Goal: Task Accomplishment & Management: Use online tool/utility

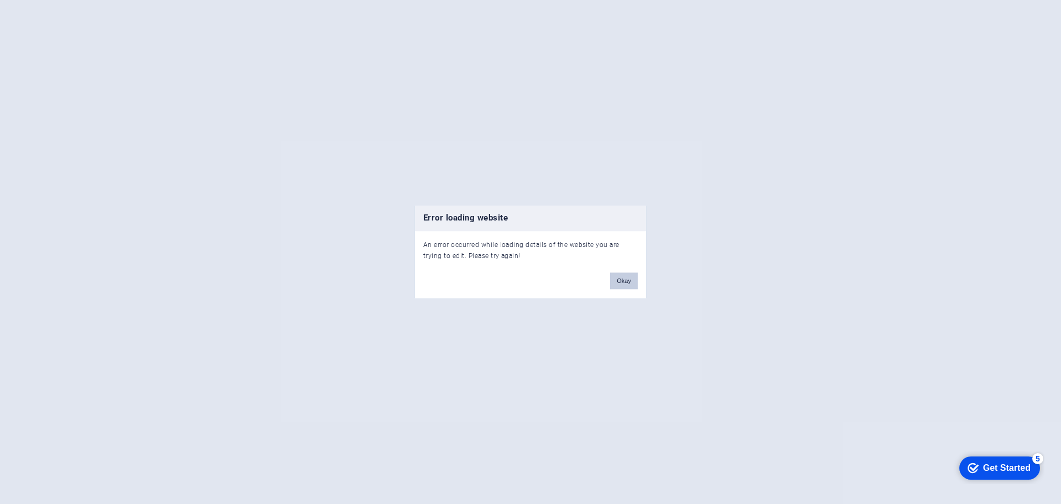
click at [626, 282] on button "Okay" at bounding box center [624, 281] width 28 height 17
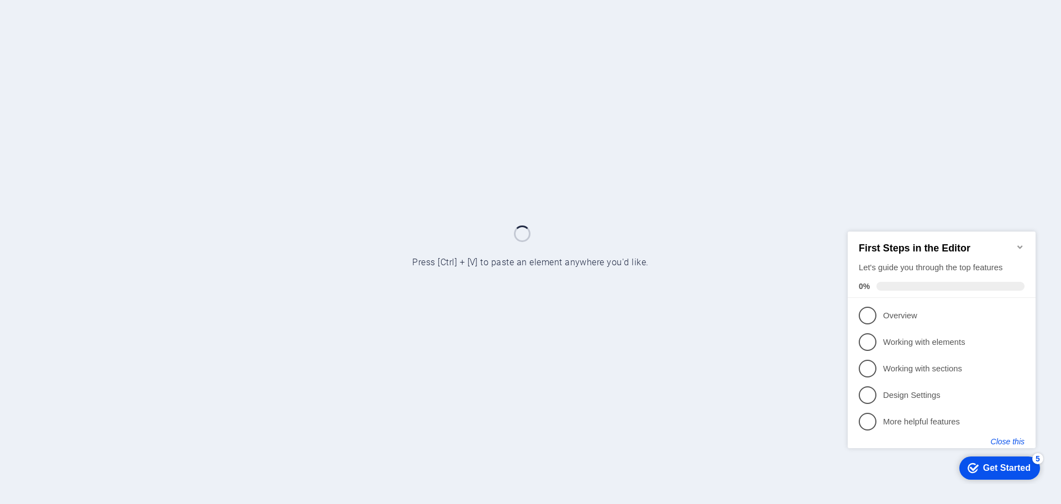
click at [1006, 441] on button "Close this" at bounding box center [1008, 441] width 34 height 9
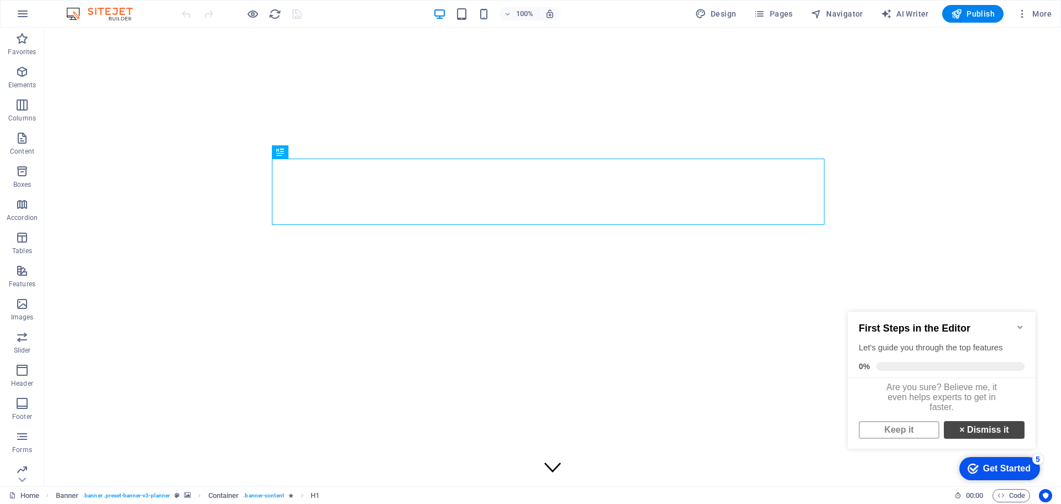
click at [964, 434] on link "× Dismiss it" at bounding box center [984, 430] width 81 height 18
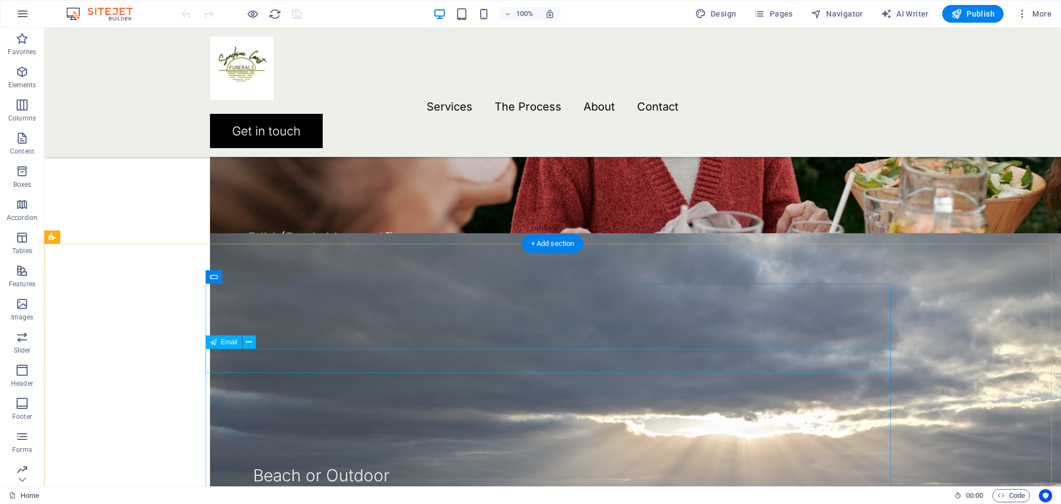
scroll to position [2100, 0]
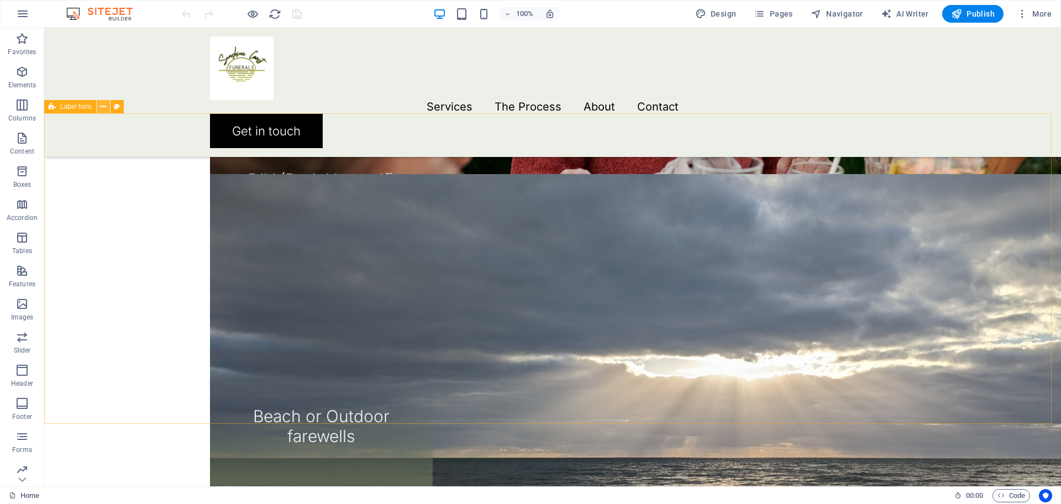
click at [103, 107] on icon at bounding box center [103, 107] width 6 height 12
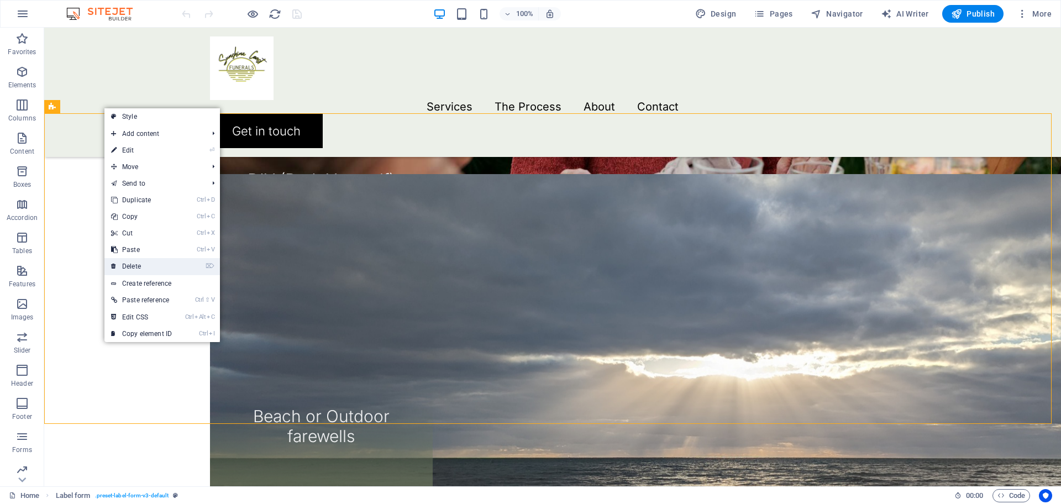
click at [153, 264] on link "⌦ Delete" at bounding box center [141, 266] width 74 height 17
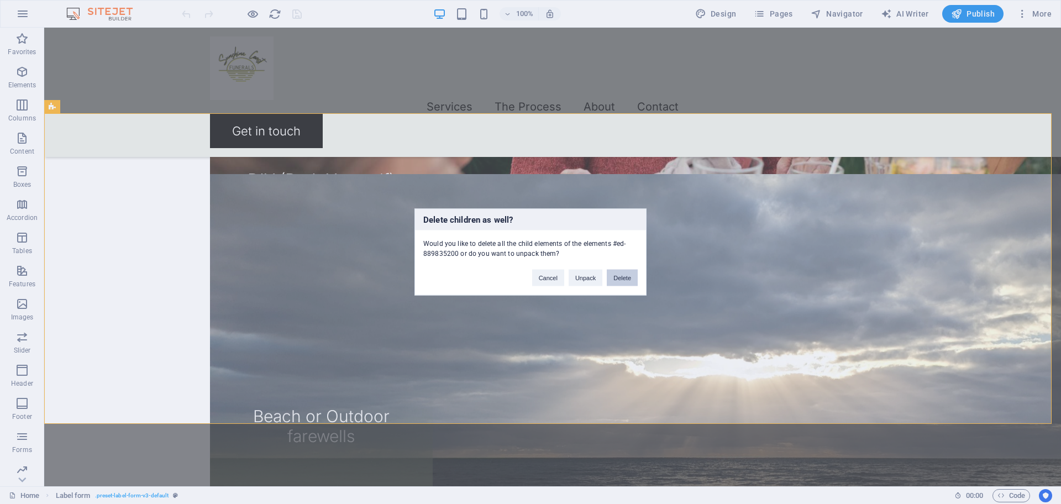
click at [620, 277] on button "Delete" at bounding box center [622, 278] width 31 height 17
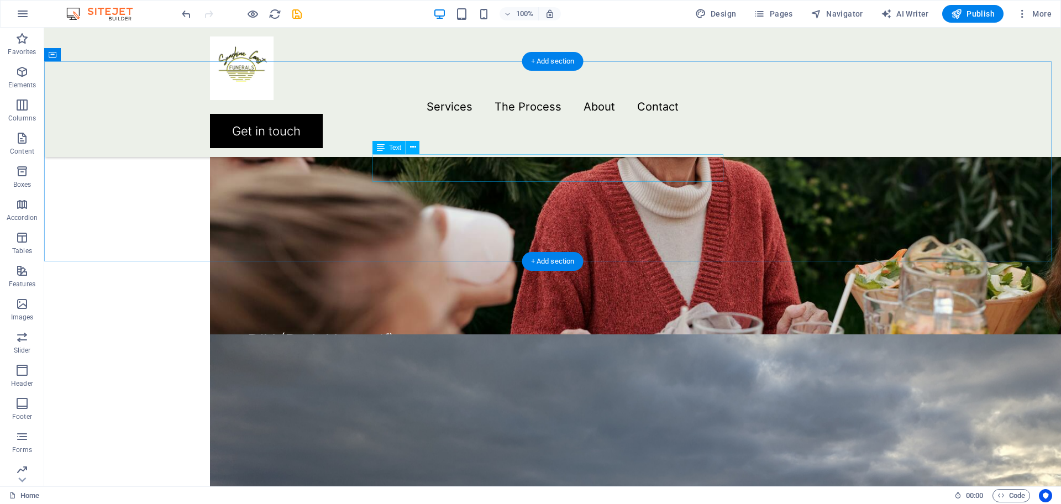
scroll to position [1934, 0]
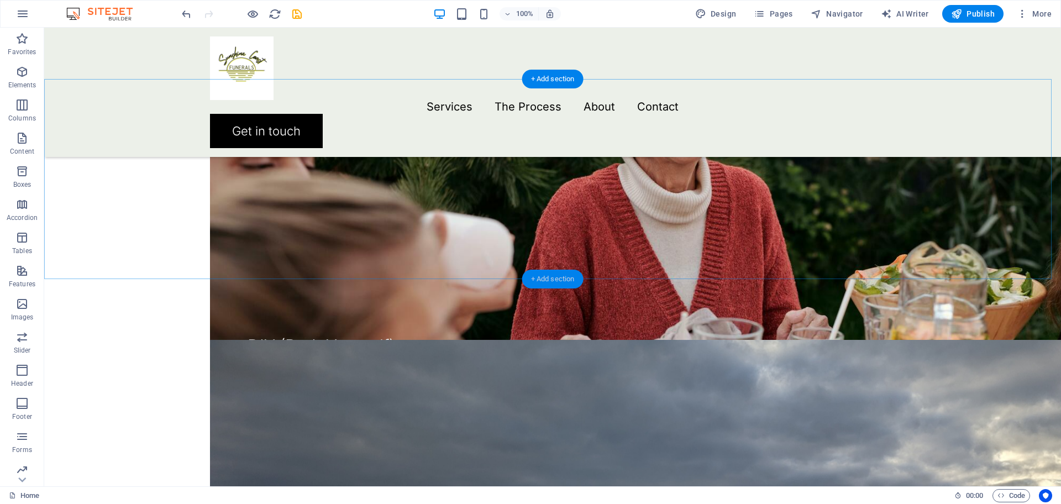
click at [547, 275] on div "+ Add section" at bounding box center [552, 279] width 61 height 19
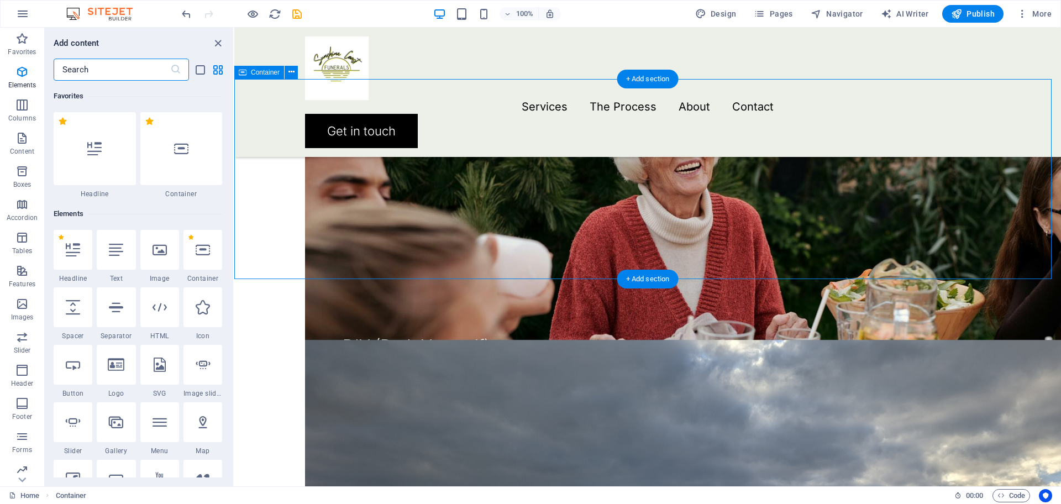
scroll to position [1934, 0]
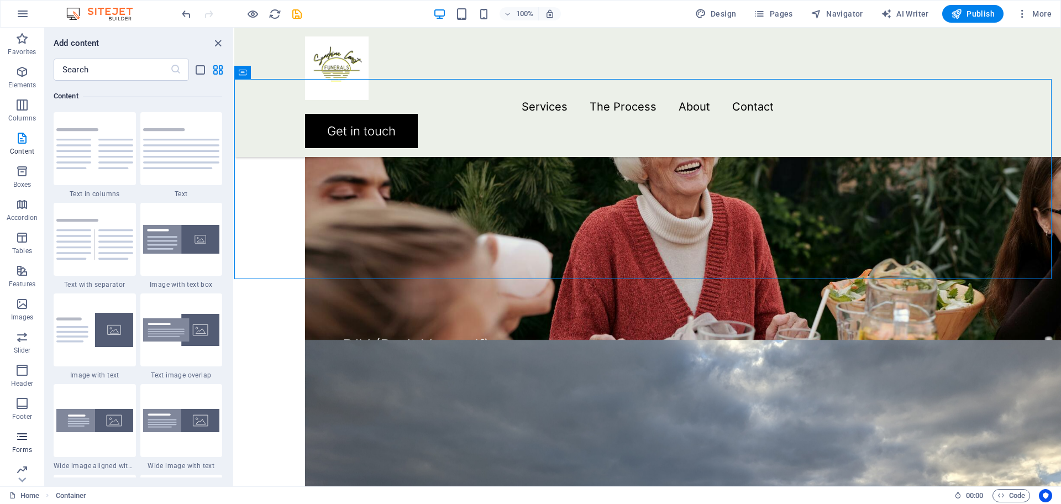
click at [19, 438] on icon "button" at bounding box center [21, 436] width 13 height 13
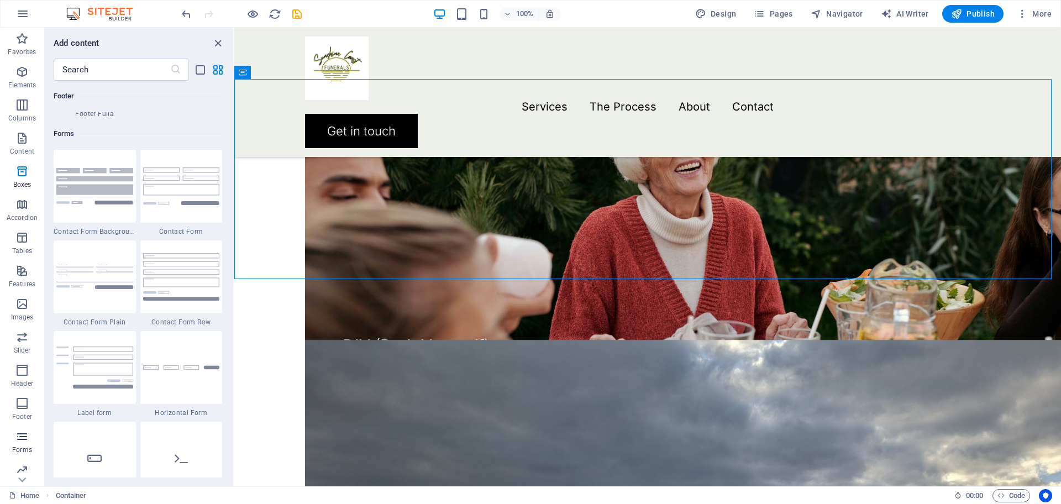
scroll to position [8068, 0]
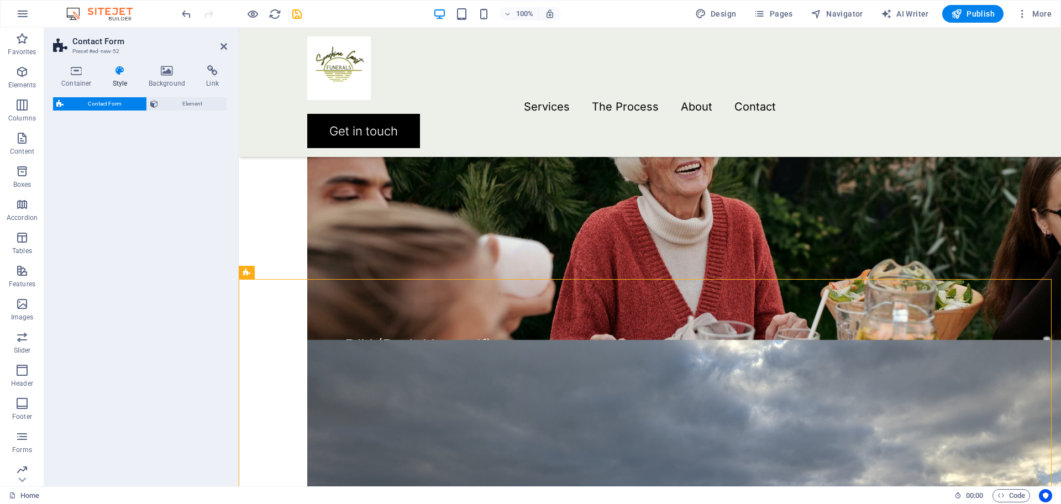
select select "rem"
select select "preset-contact-form-v3-background"
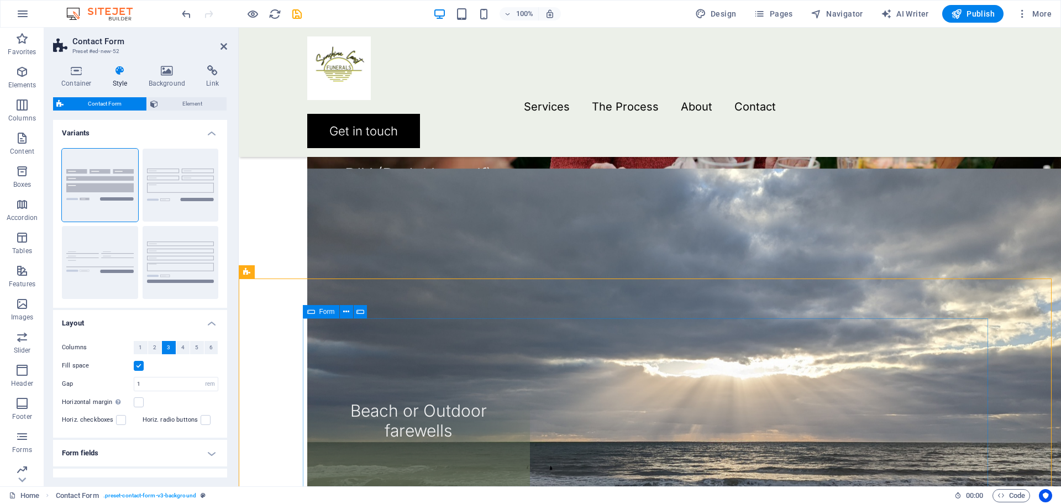
scroll to position [1934, 0]
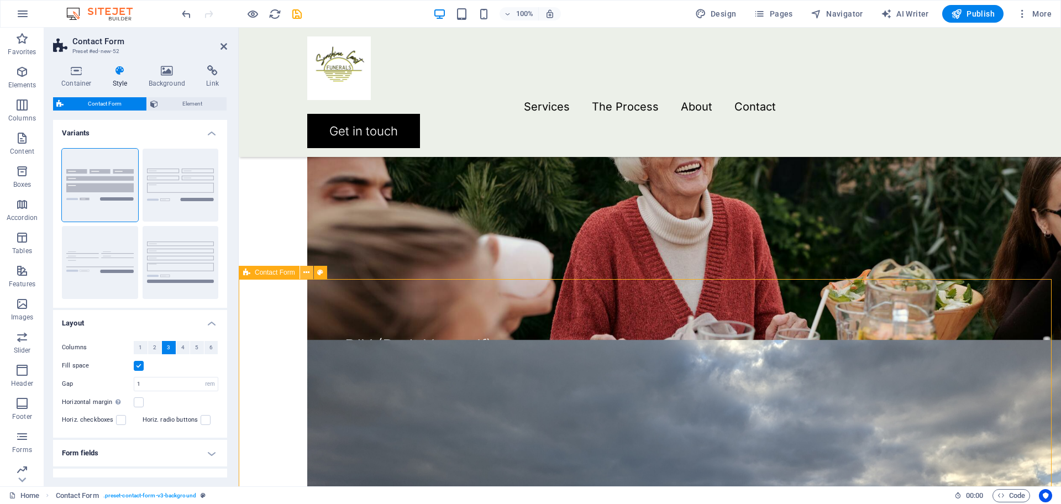
click at [307, 271] on icon at bounding box center [306, 273] width 6 height 12
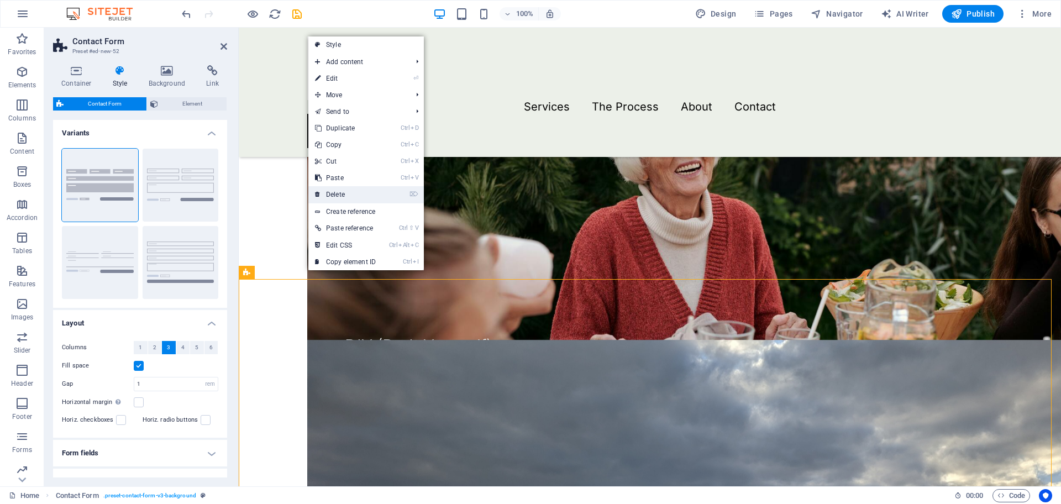
click at [332, 192] on link "⌦ Delete" at bounding box center [345, 194] width 74 height 17
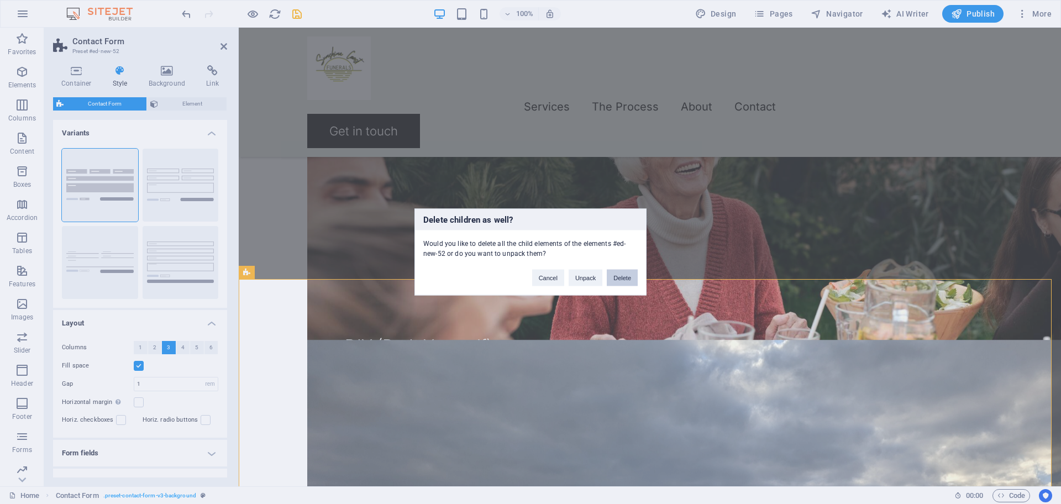
click at [621, 279] on button "Delete" at bounding box center [622, 278] width 31 height 17
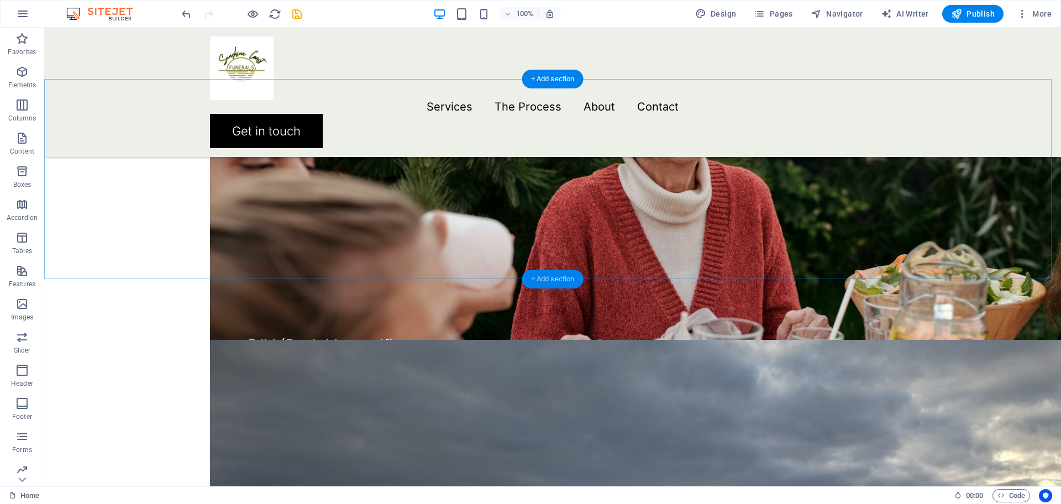
drag, startPoint x: 553, startPoint y: 276, endPoint x: 257, endPoint y: 243, distance: 298.1
click at [553, 276] on div "+ Add section" at bounding box center [552, 279] width 61 height 19
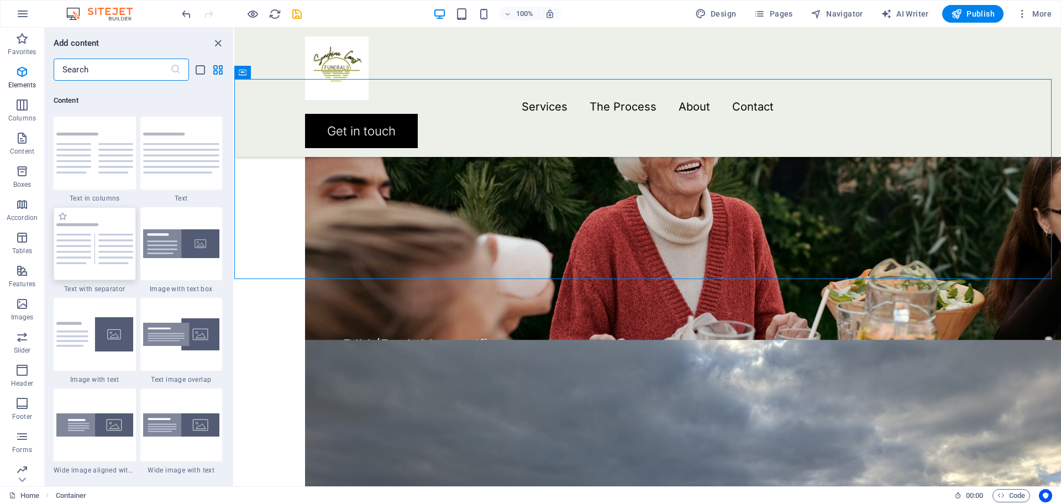
scroll to position [1934, 0]
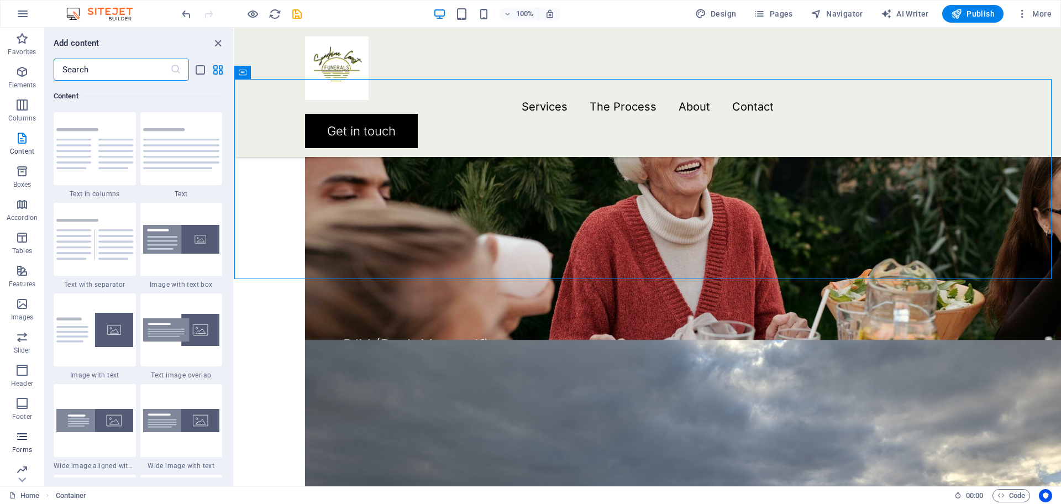
click at [19, 438] on icon "button" at bounding box center [21, 436] width 13 height 13
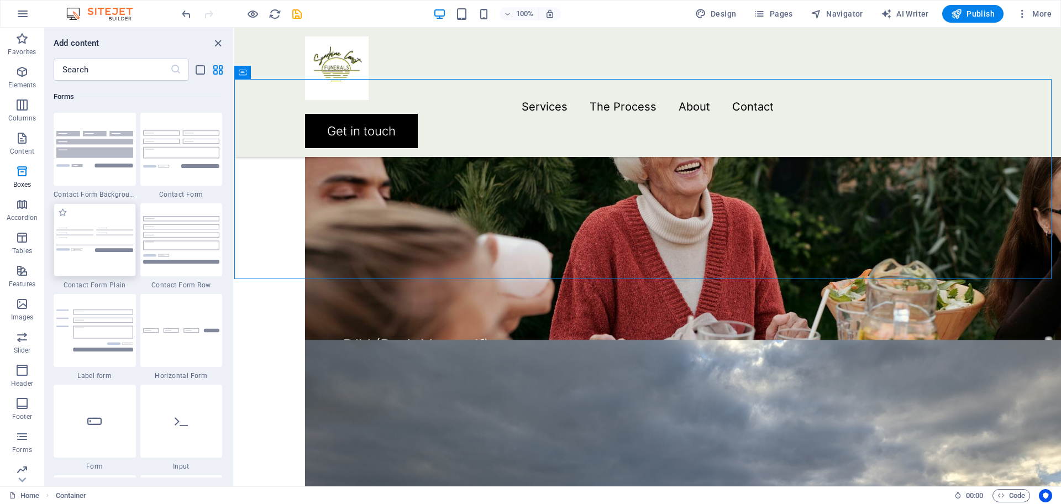
scroll to position [8068, 0]
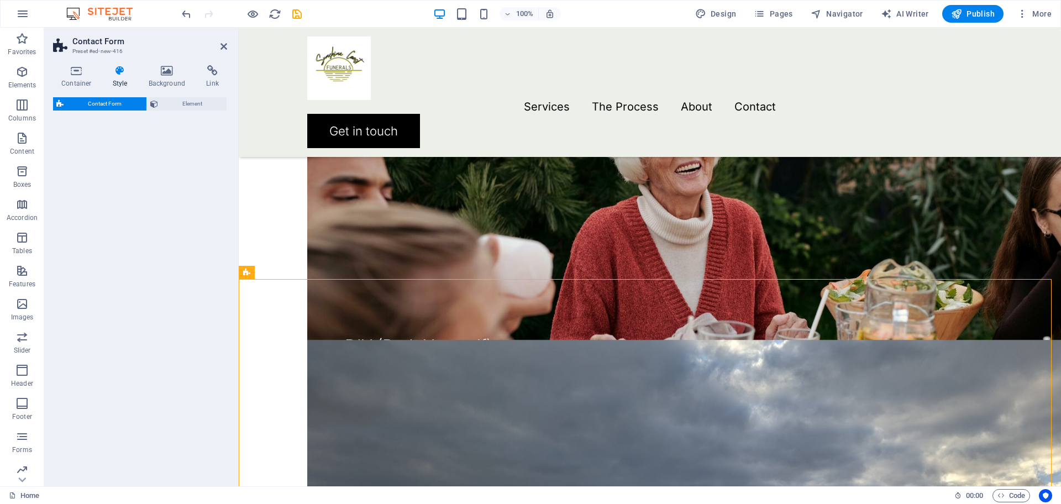
select select "rem"
select select "preset-contact-form-v3-default"
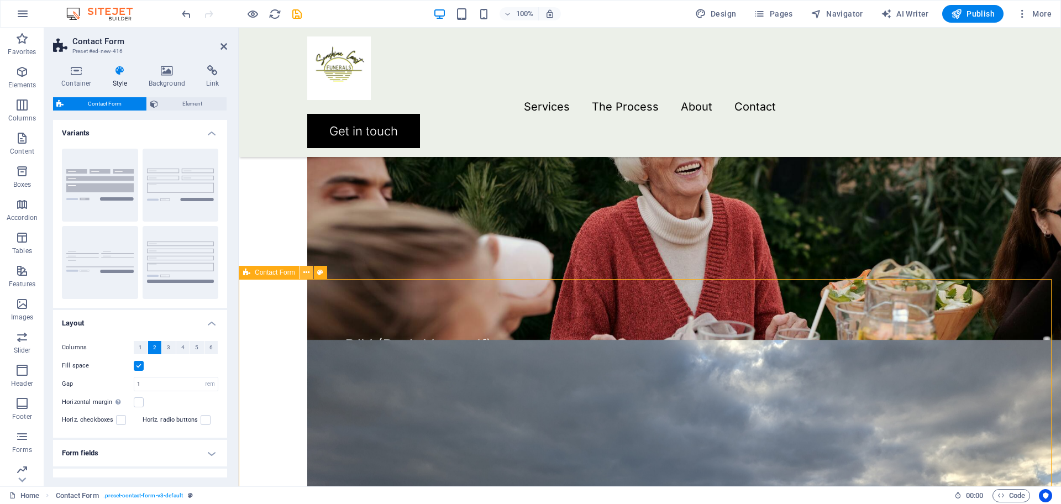
click at [304, 274] on icon at bounding box center [306, 273] width 6 height 12
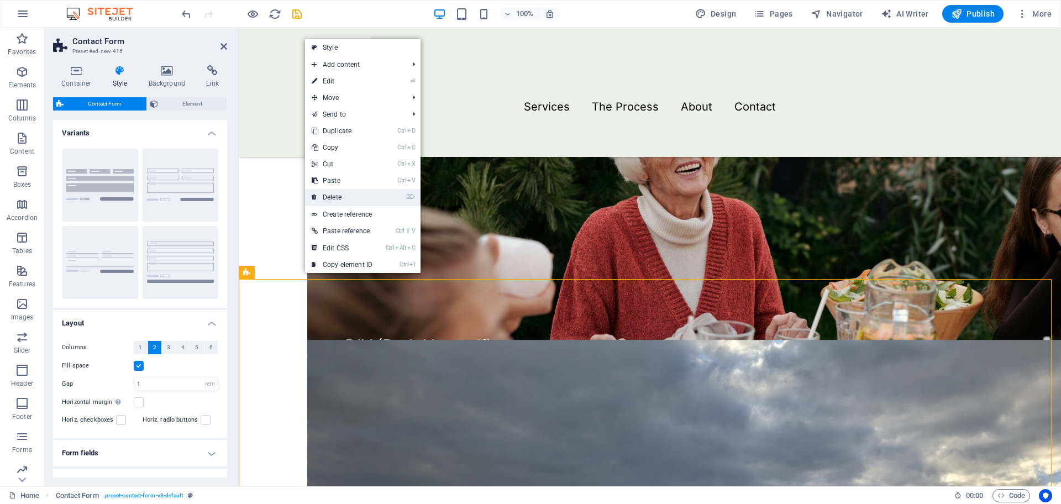
click at [330, 197] on link "⌦ Delete" at bounding box center [342, 197] width 74 height 17
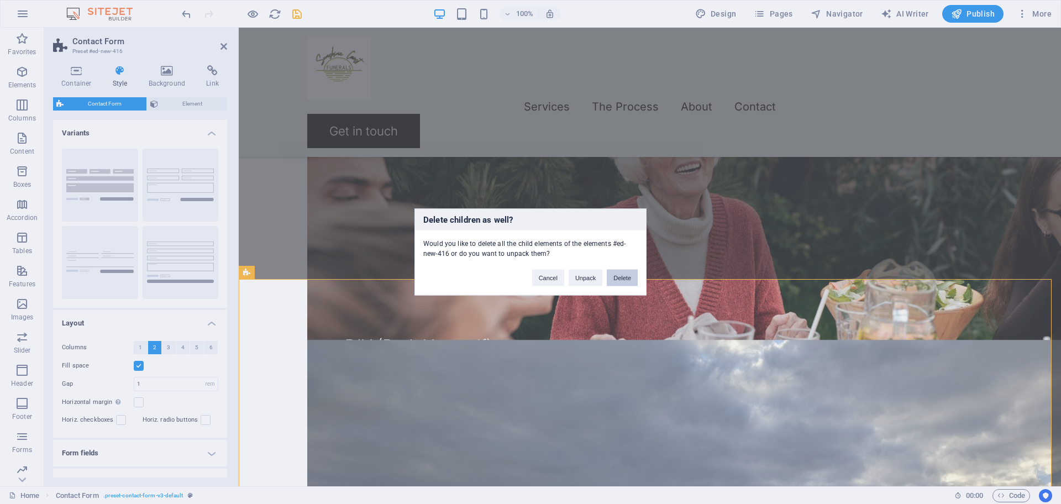
click at [626, 280] on button "Delete" at bounding box center [622, 278] width 31 height 17
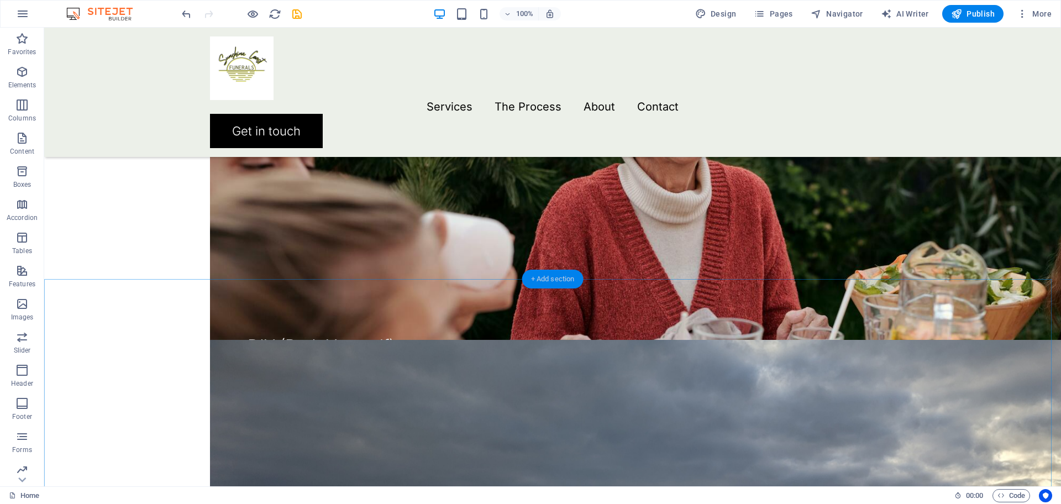
click at [559, 280] on div "+ Add section" at bounding box center [552, 279] width 61 height 19
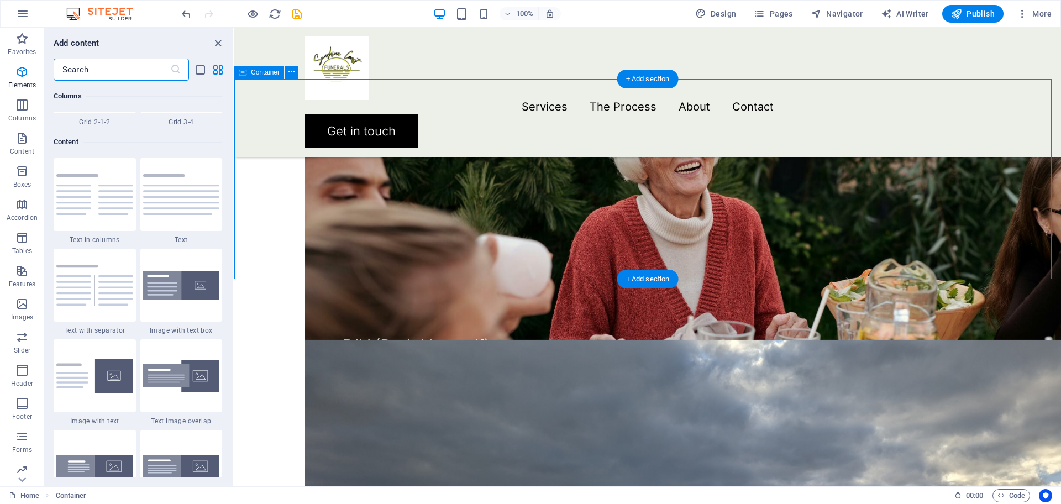
scroll to position [1934, 0]
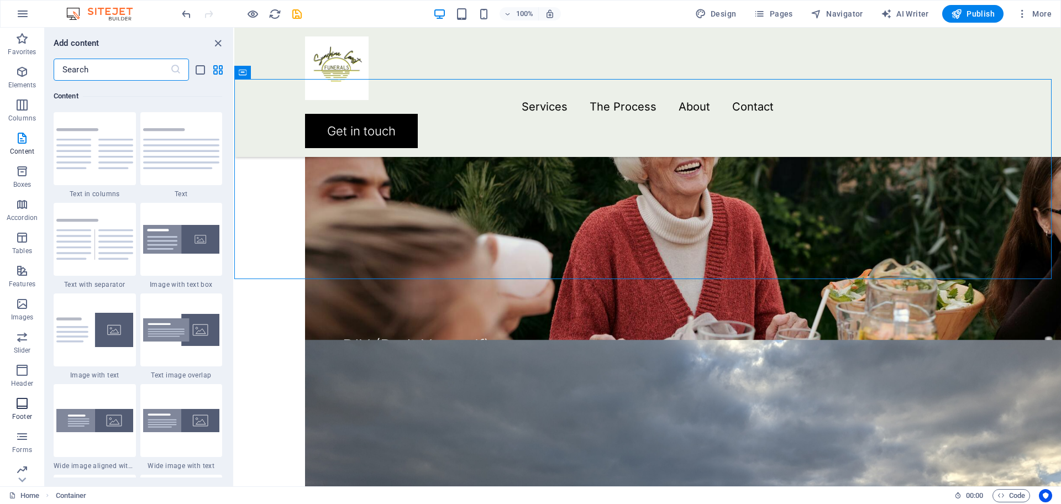
click at [24, 400] on icon "button" at bounding box center [21, 403] width 13 height 13
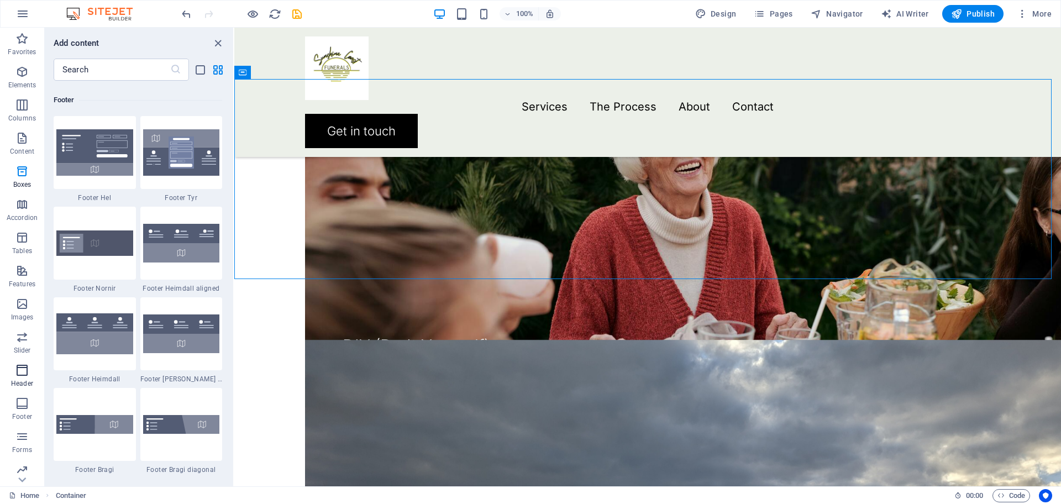
scroll to position [7316, 0]
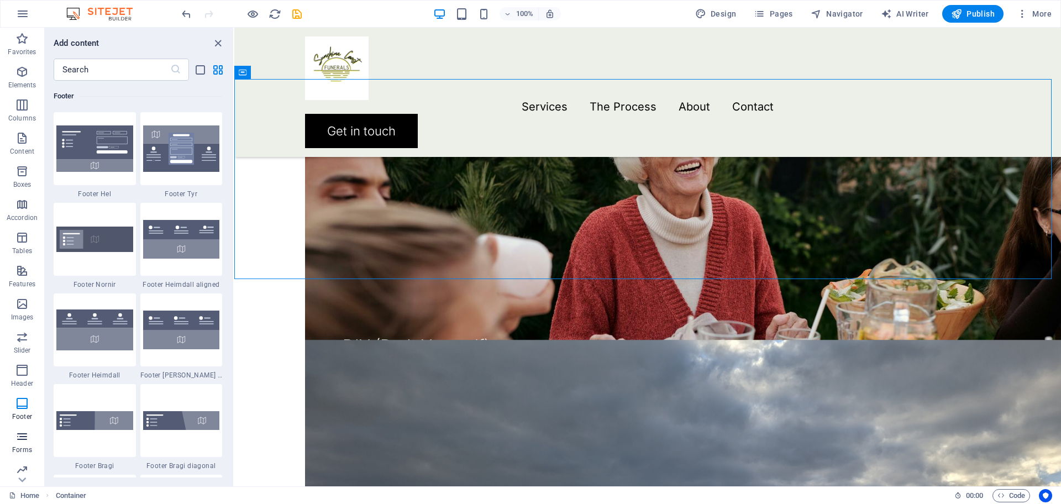
click at [19, 430] on icon "button" at bounding box center [21, 436] width 13 height 13
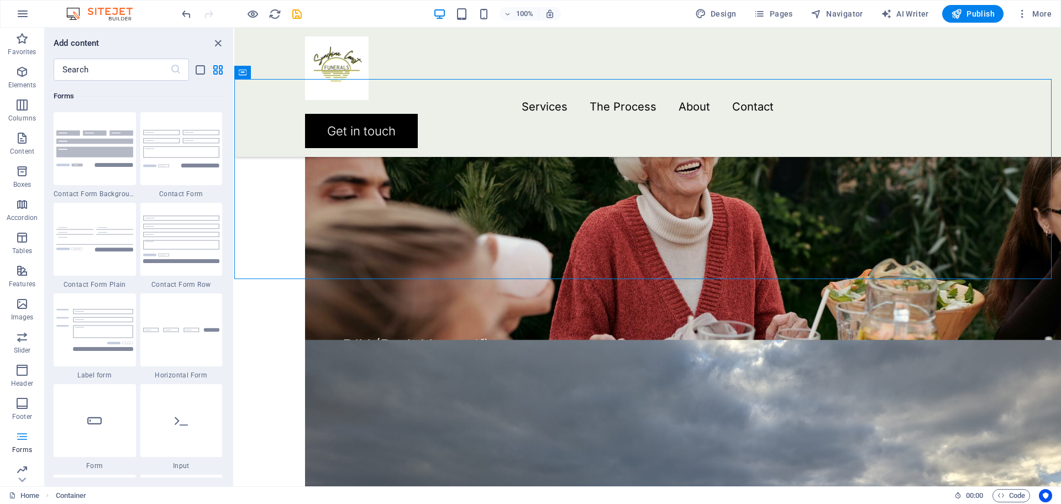
scroll to position [8068, 0]
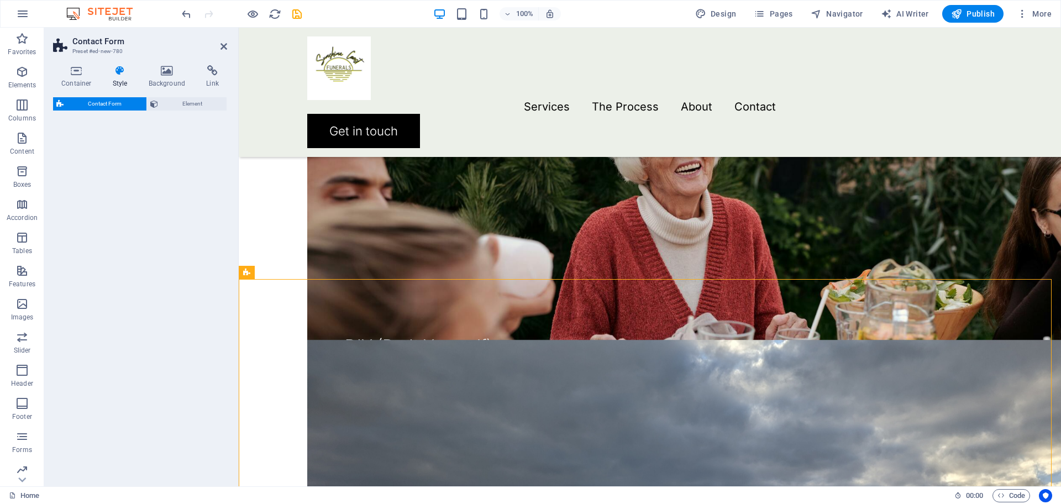
select select "rem"
select select "preset-contact-form-v3-plain"
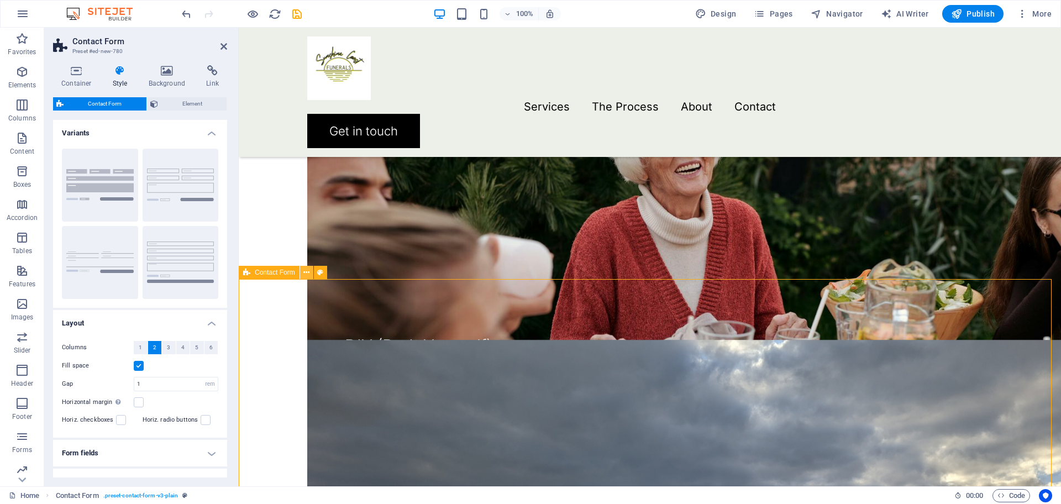
click at [305, 274] on icon at bounding box center [306, 273] width 6 height 12
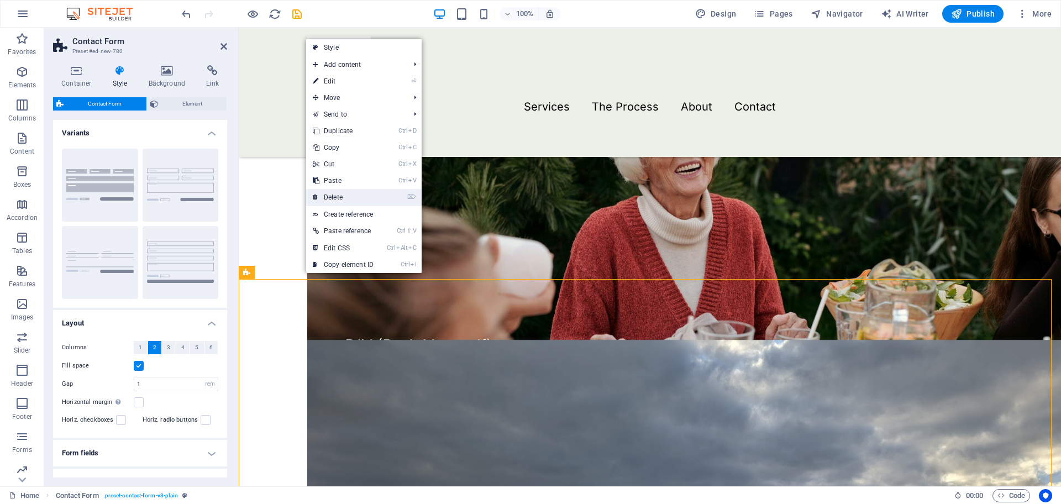
click at [326, 199] on link "⌦ Delete" at bounding box center [343, 197] width 74 height 17
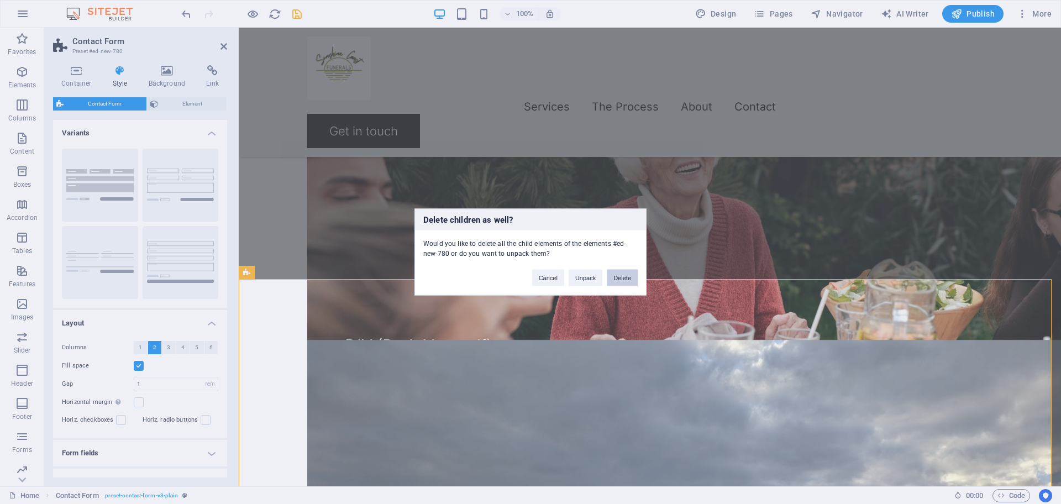
click at [624, 281] on button "Delete" at bounding box center [622, 278] width 31 height 17
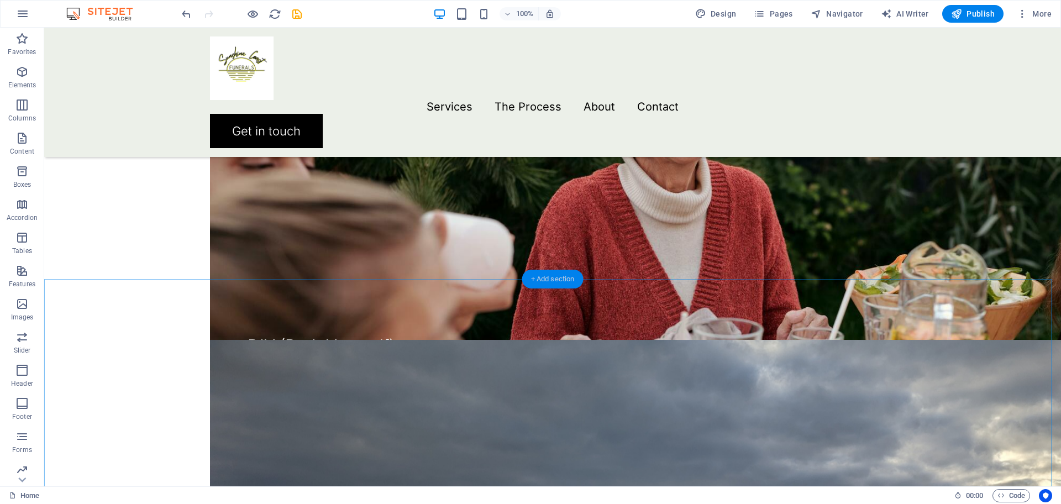
drag, startPoint x: 551, startPoint y: 274, endPoint x: 316, endPoint y: 246, distance: 236.5
click at [551, 274] on div "+ Add section" at bounding box center [552, 279] width 61 height 19
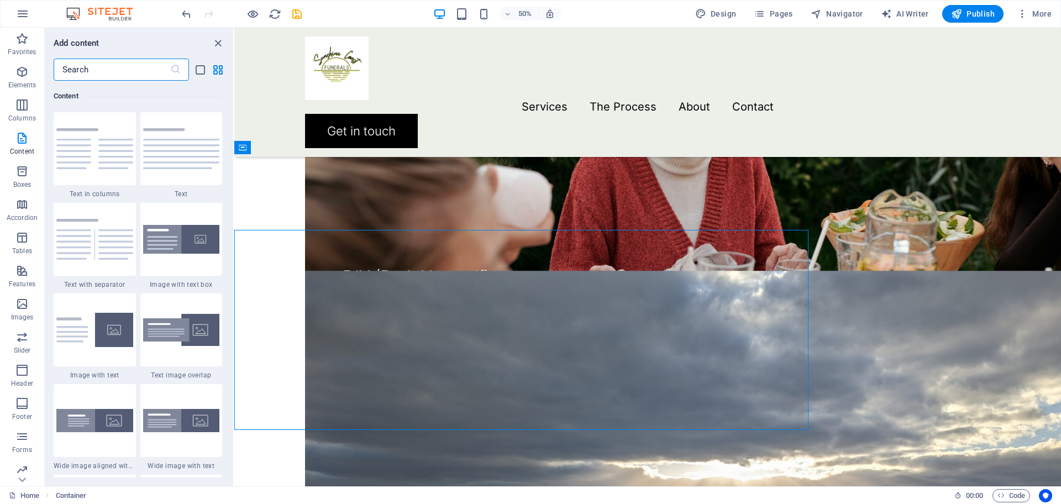
scroll to position [1859, 0]
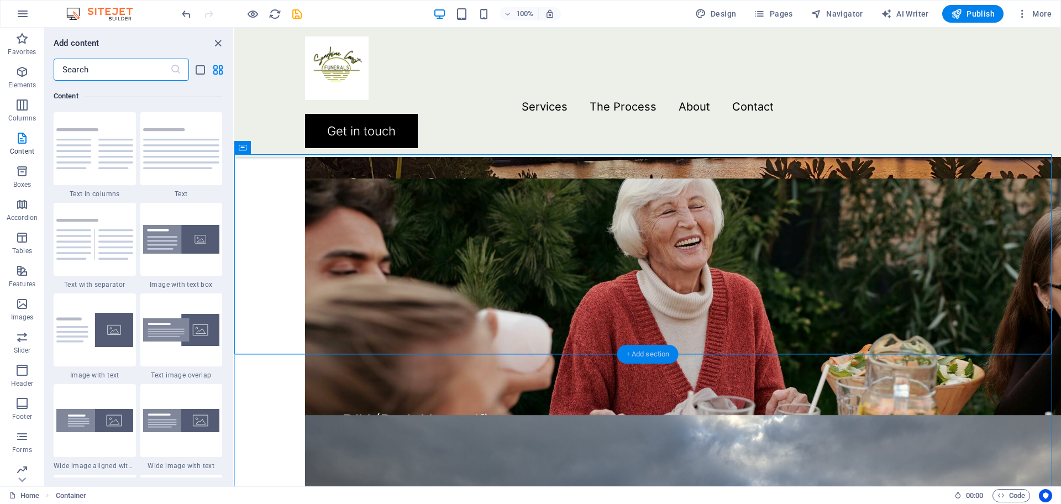
click at [647, 354] on div "+ Add section" at bounding box center [647, 354] width 61 height 19
click at [28, 407] on icon "button" at bounding box center [21, 403] width 13 height 13
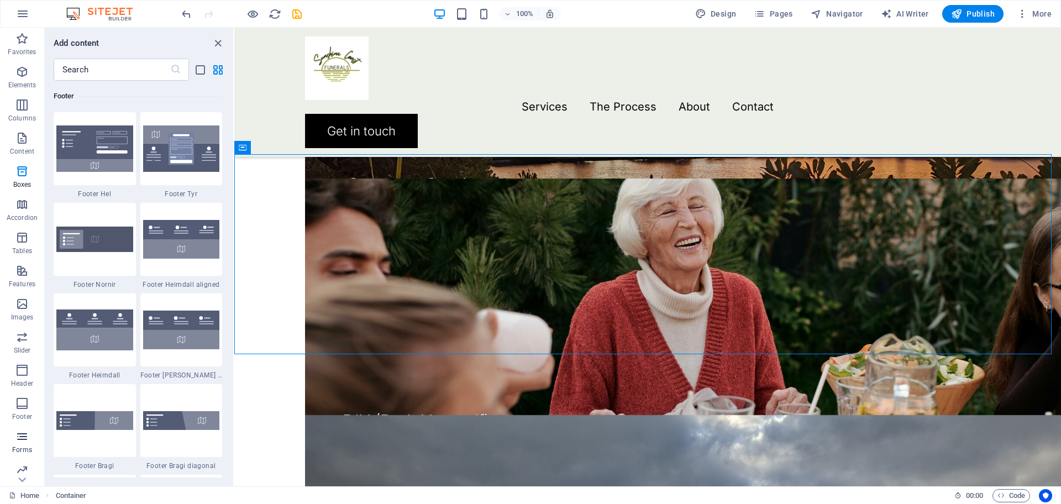
click at [25, 437] on icon "button" at bounding box center [21, 436] width 13 height 13
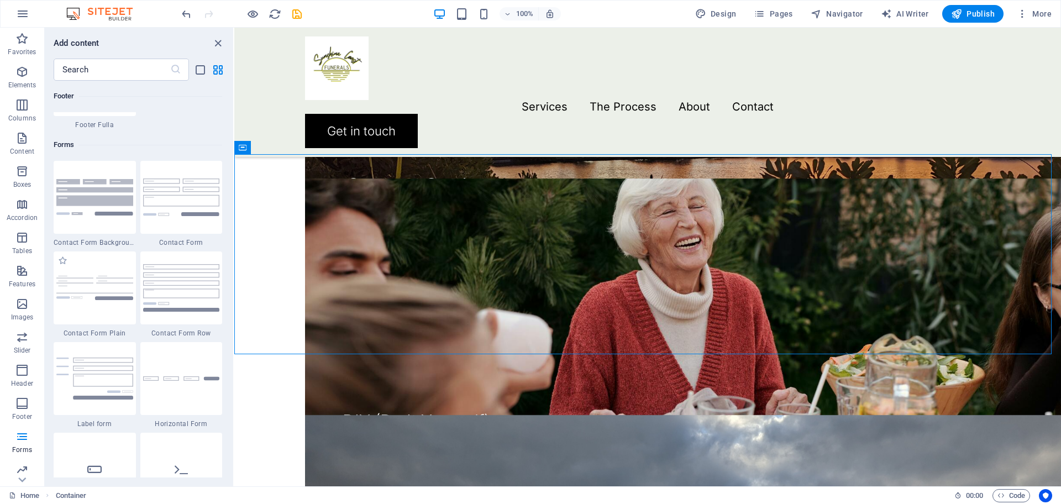
scroll to position [8068, 0]
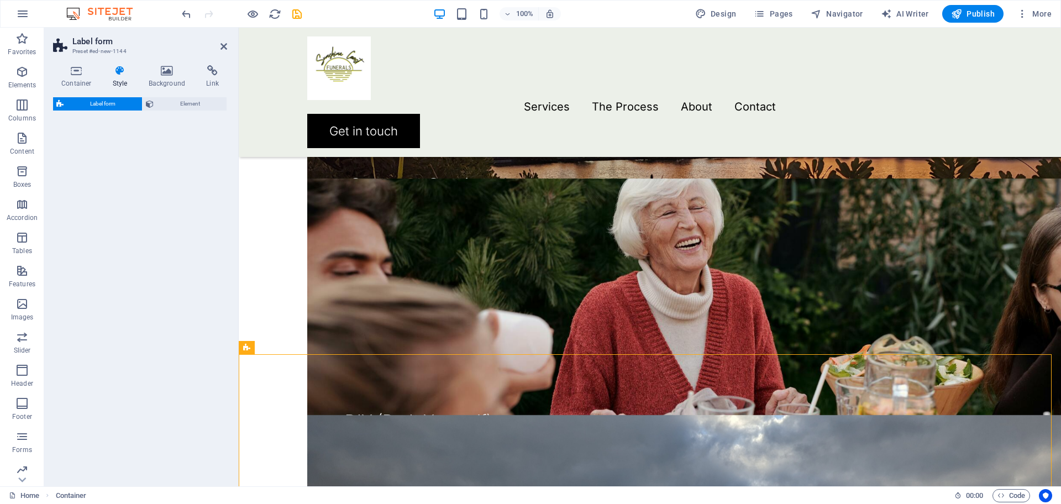
select select "rem"
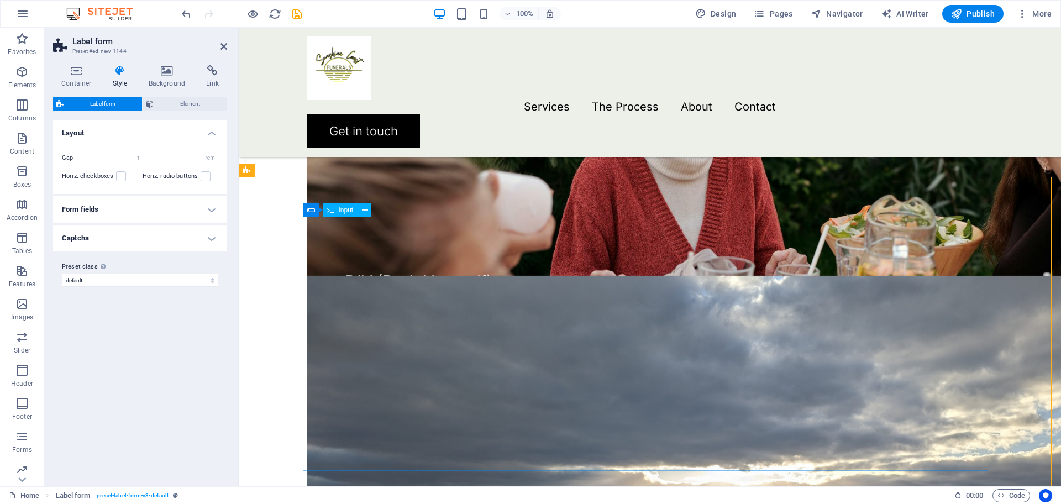
scroll to position [1981, 0]
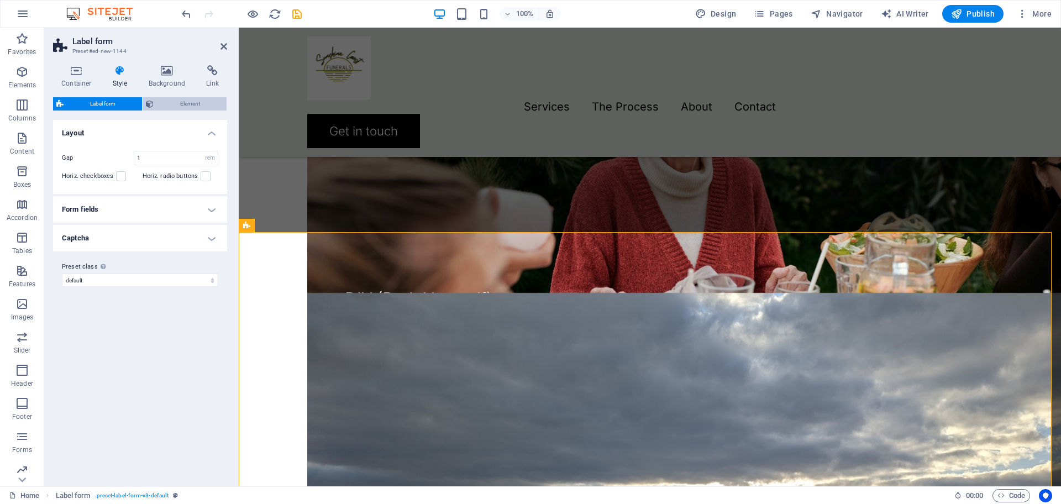
click at [170, 105] on span "Element" at bounding box center [190, 103] width 66 height 13
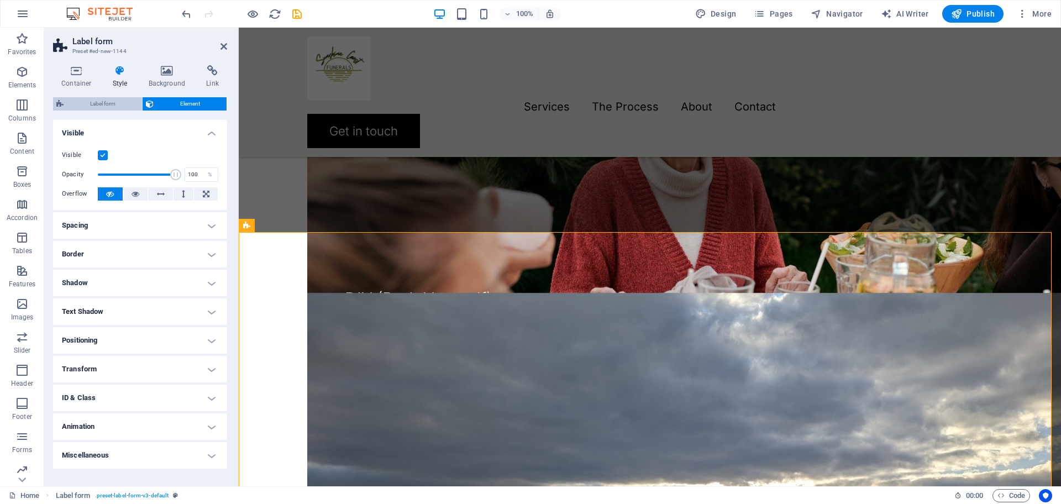
click at [113, 103] on span "Label form" at bounding box center [103, 103] width 72 height 13
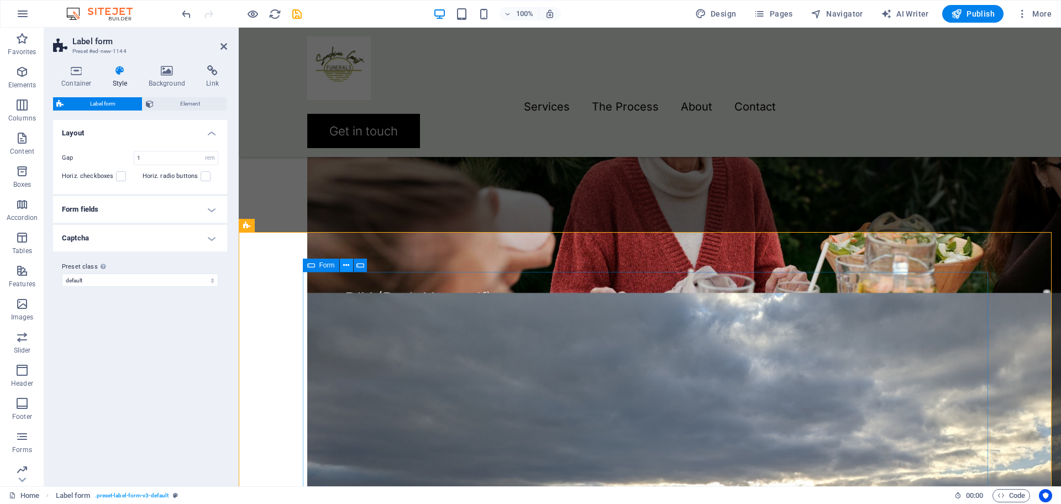
click at [346, 266] on icon at bounding box center [346, 266] width 6 height 12
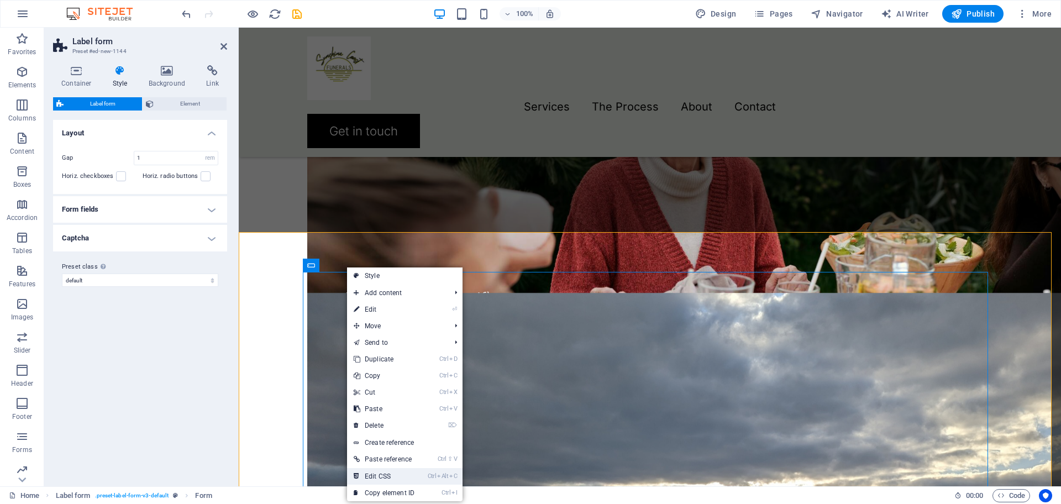
click at [374, 475] on link "Ctrl Alt C Edit CSS" at bounding box center [384, 476] width 74 height 17
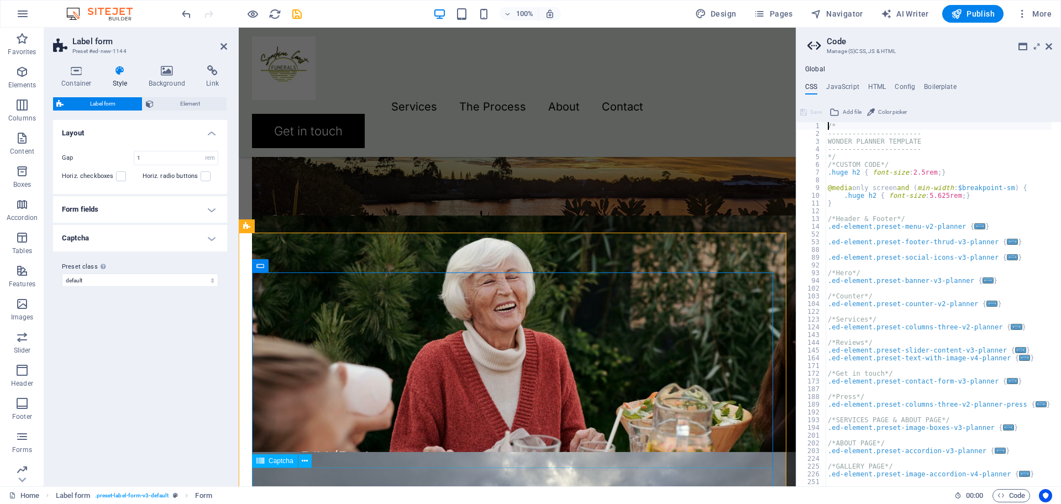
scroll to position [2180, 0]
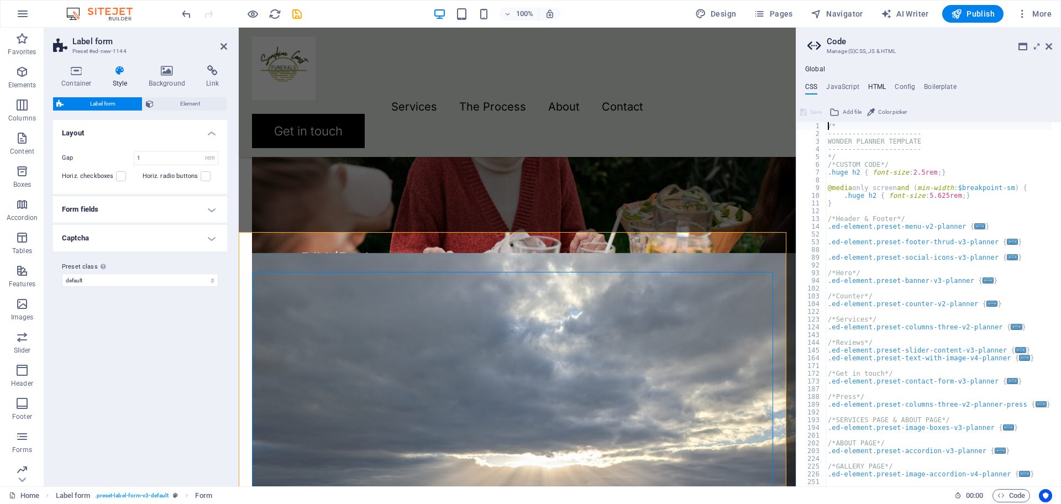
click at [871, 87] on h4 "HTML" at bounding box center [877, 89] width 18 height 12
type textarea "{{content}}"
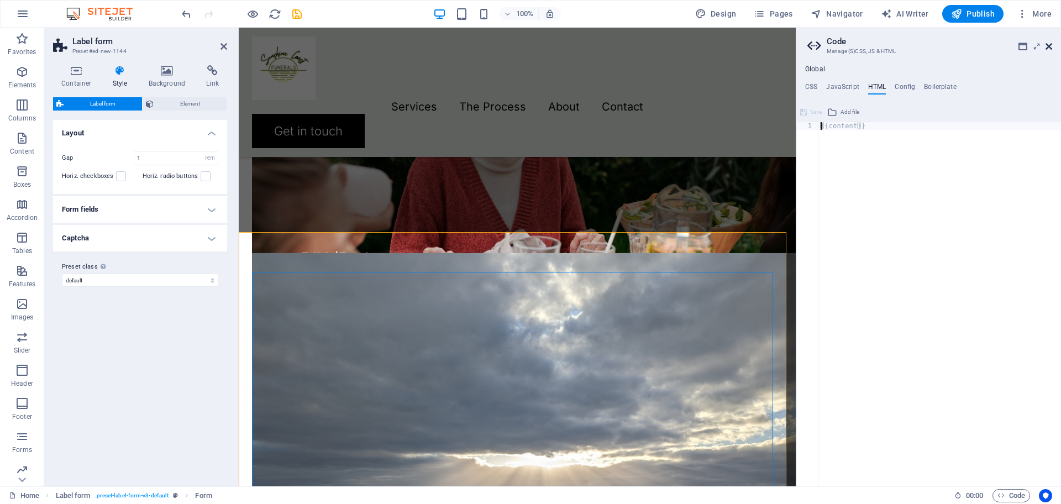
click at [1047, 46] on icon at bounding box center [1049, 46] width 7 height 9
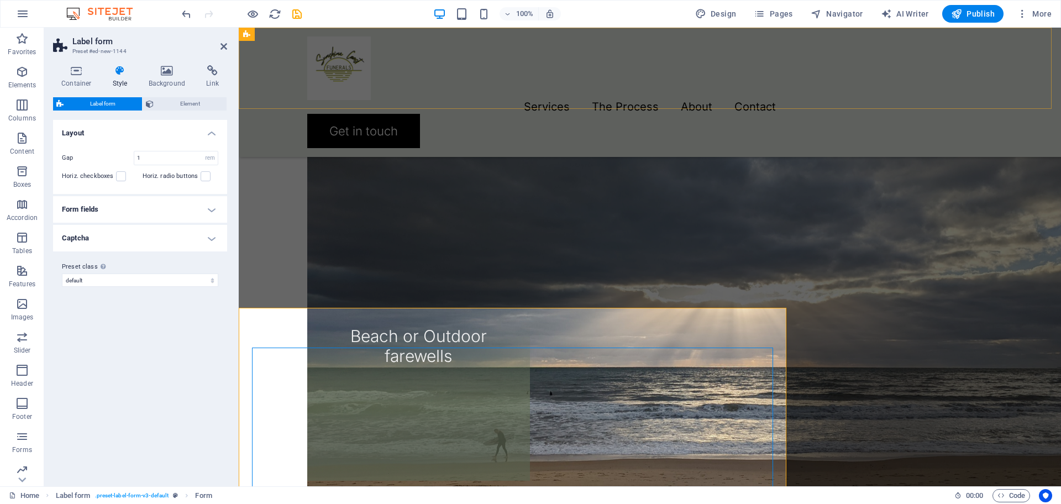
scroll to position [1981, 0]
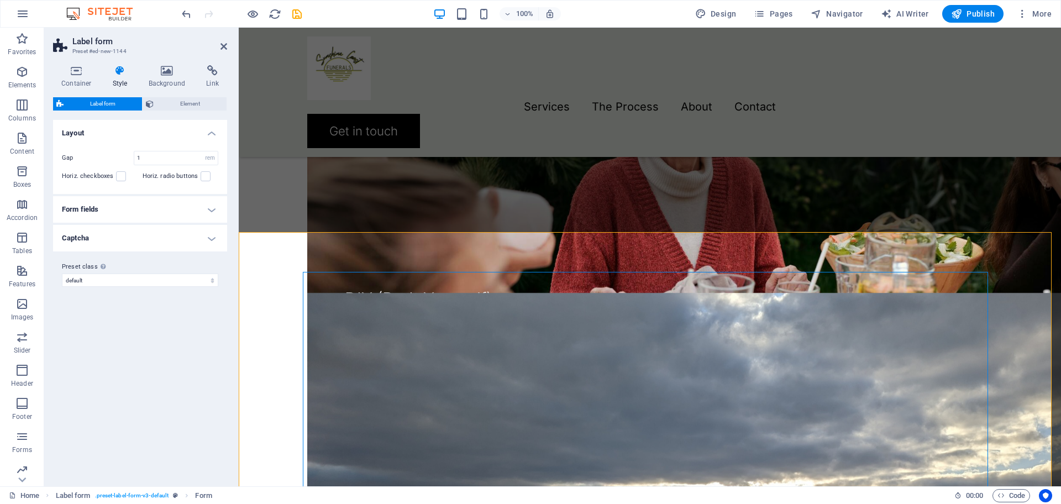
click at [112, 206] on h4 "Form fields" at bounding box center [140, 209] width 174 height 27
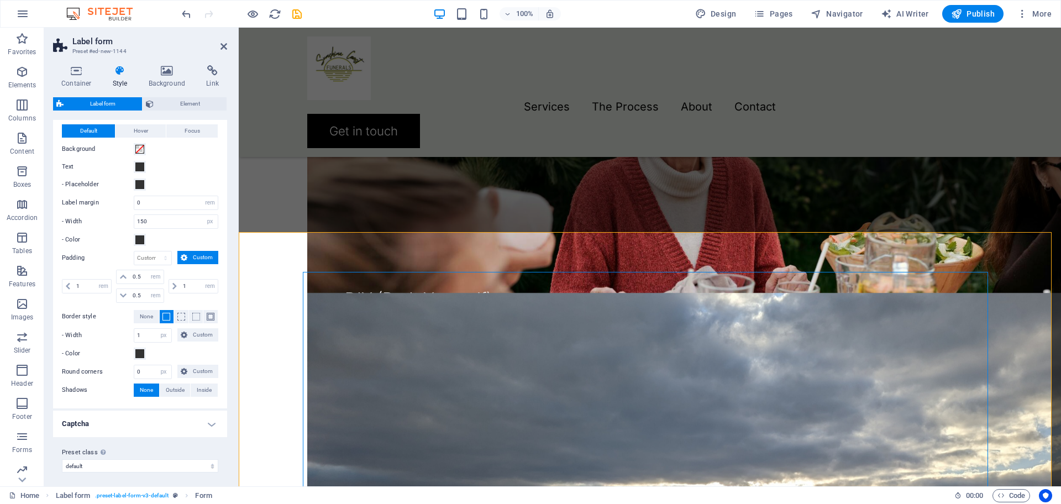
scroll to position [129, 0]
click at [211, 423] on h4 "Captcha" at bounding box center [140, 420] width 174 height 27
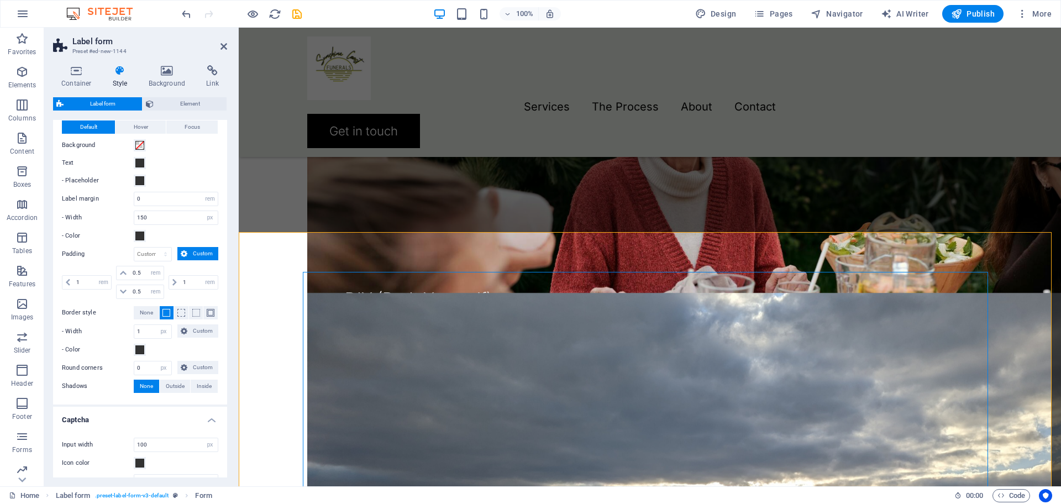
click at [211, 423] on h4 "Captcha" at bounding box center [140, 417] width 174 height 20
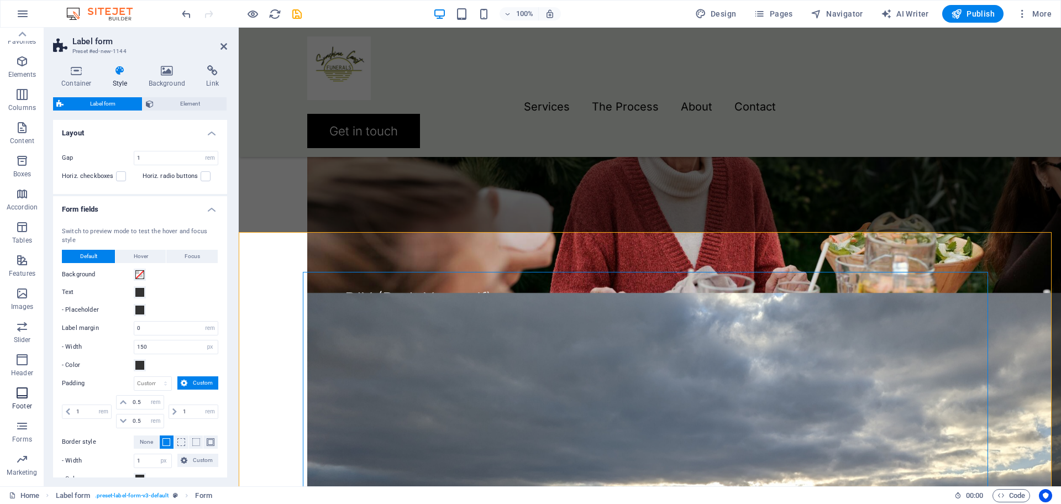
scroll to position [0, 0]
click at [73, 70] on icon at bounding box center [76, 70] width 47 height 11
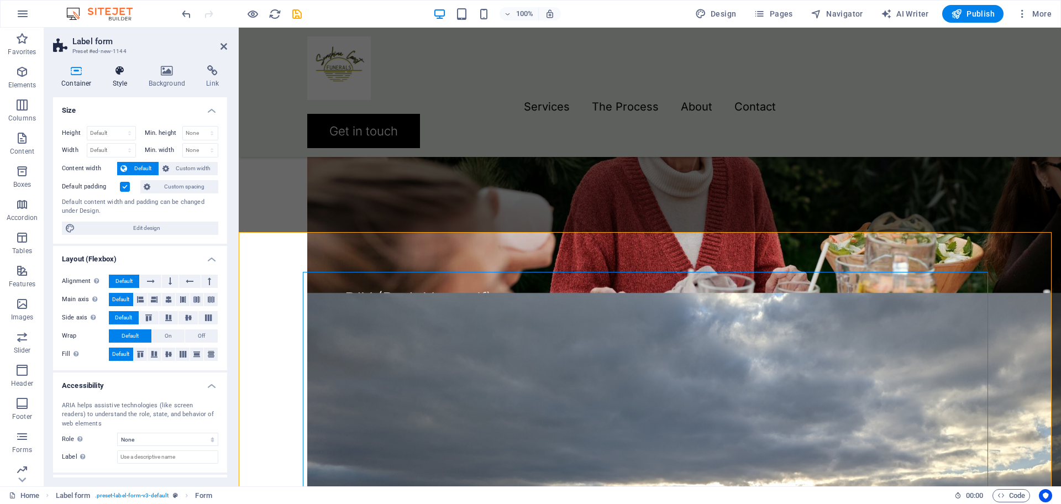
click at [115, 71] on icon at bounding box center [119, 70] width 31 height 11
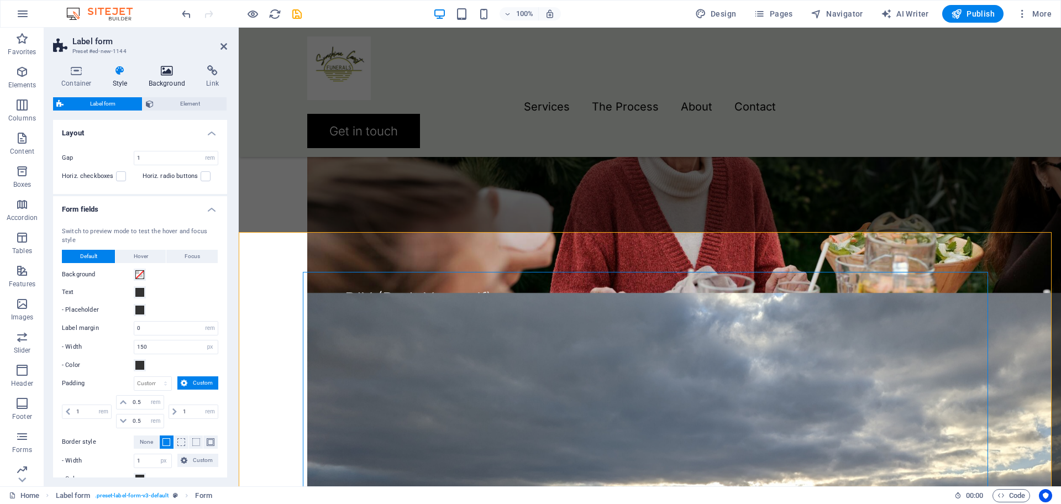
click at [169, 76] on icon at bounding box center [167, 70] width 54 height 11
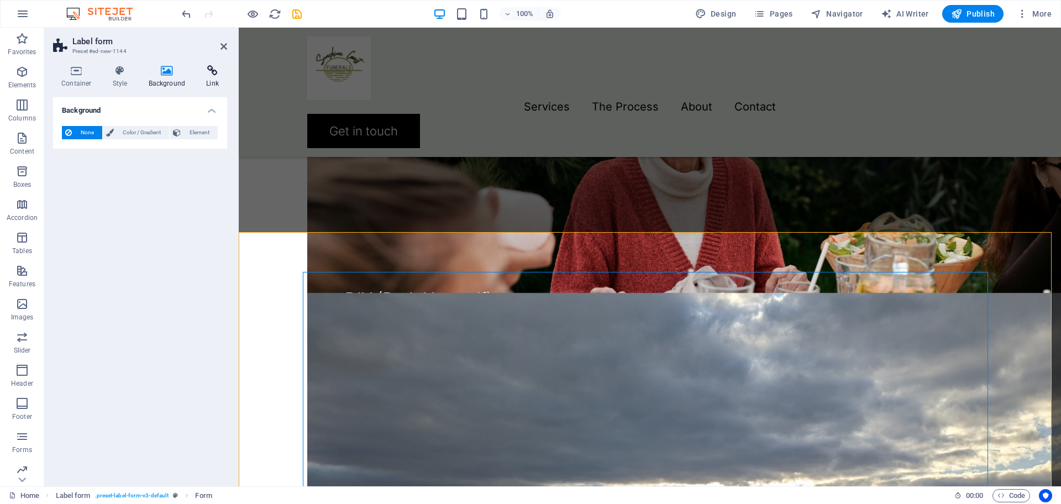
click at [212, 72] on icon at bounding box center [212, 70] width 29 height 11
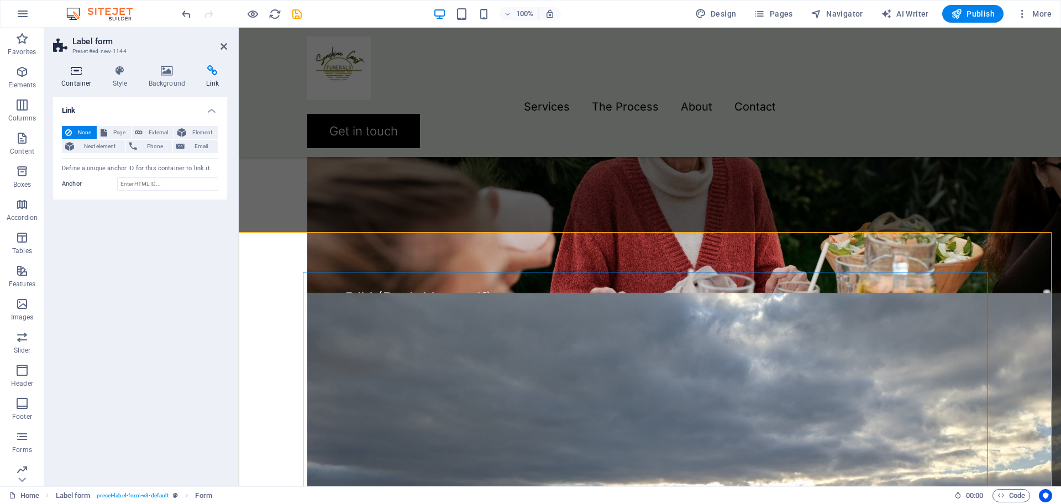
click at [78, 73] on icon at bounding box center [76, 70] width 47 height 11
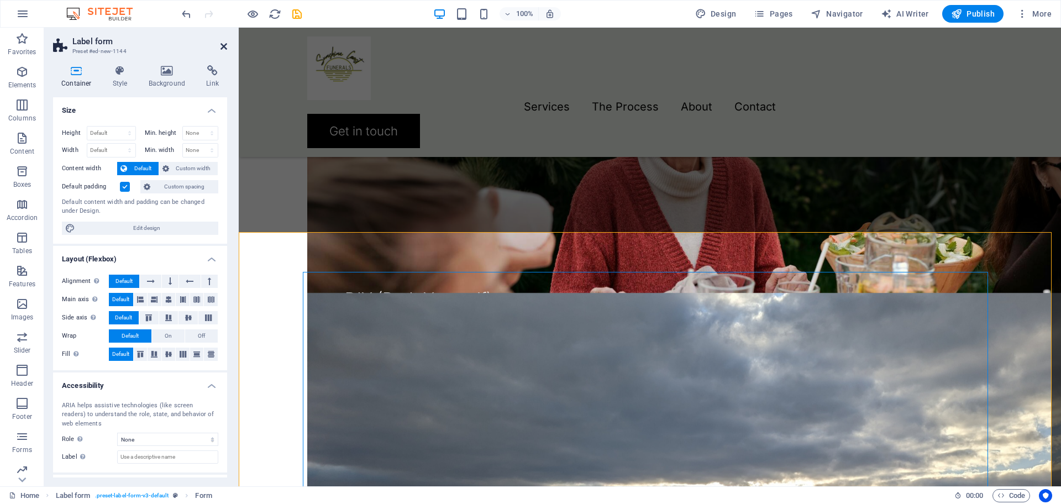
click at [223, 46] on icon at bounding box center [223, 46] width 7 height 9
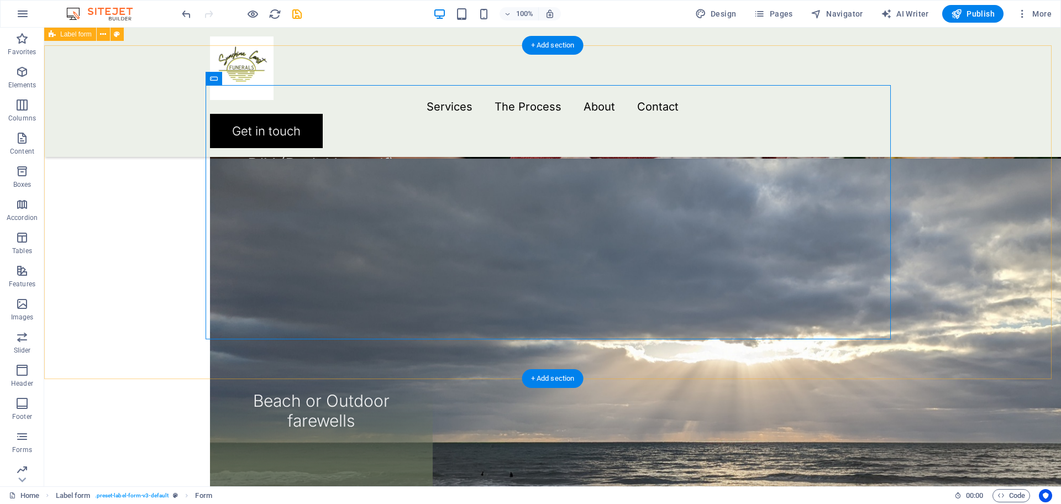
scroll to position [2092, 0]
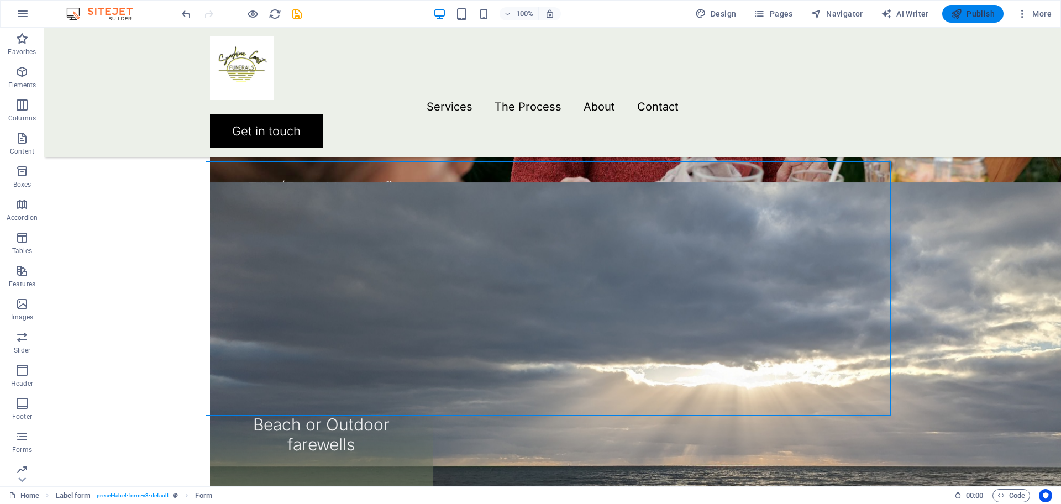
click at [974, 13] on span "Publish" at bounding box center [973, 13] width 44 height 11
